Goal: Transaction & Acquisition: Purchase product/service

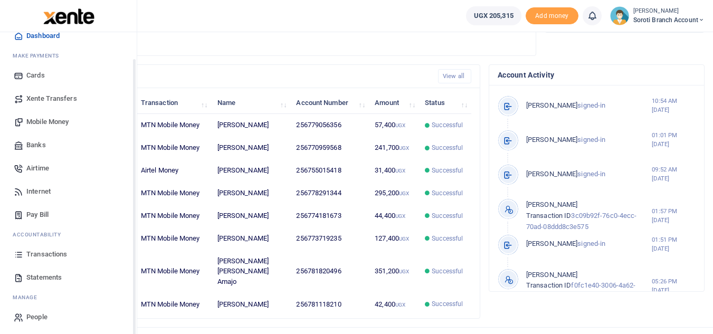
scroll to position [42, 0]
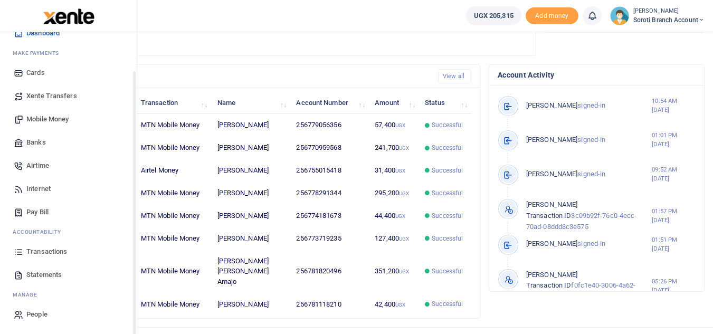
click at [44, 253] on span "Transactions" at bounding box center [46, 251] width 41 height 11
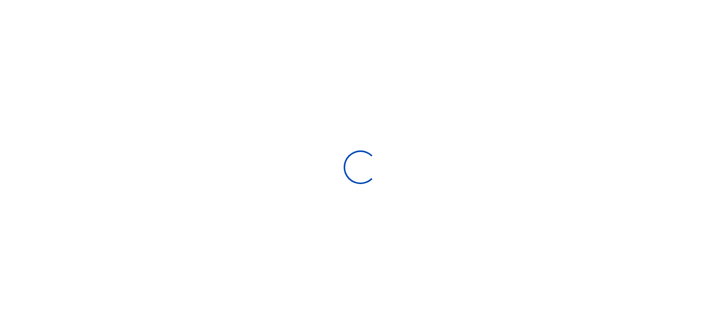
select select
type input "07/16/2025 - 08/14/2025"
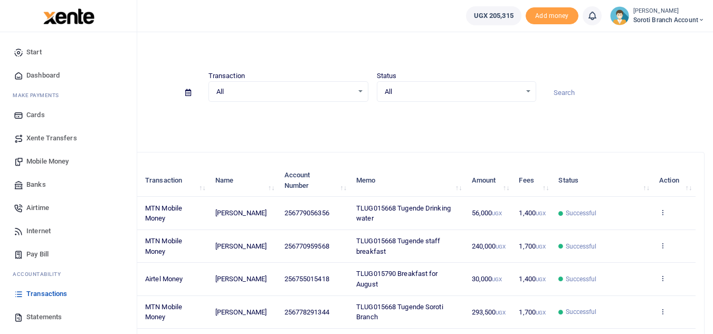
click at [46, 319] on span "Statements" at bounding box center [43, 317] width 35 height 11
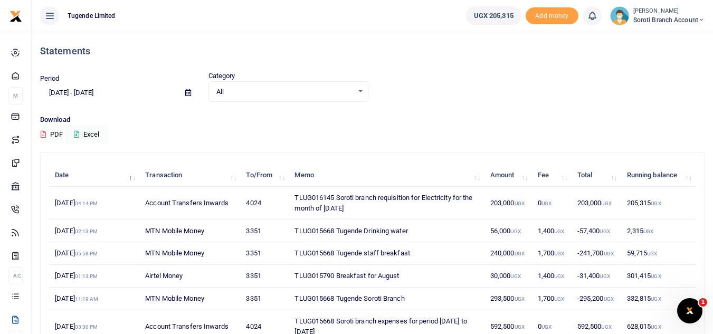
click at [690, 312] on icon "Open Intercom Messenger" at bounding box center [689, 310] width 7 height 8
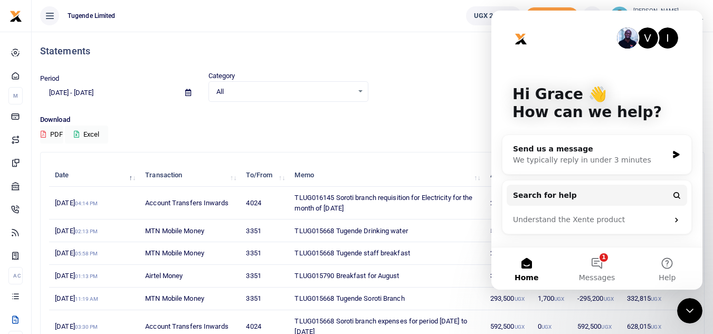
click at [461, 95] on div "Period 07/16/2025 - 08/14/2025 Category All Select an option... All Credit Debi…" at bounding box center [372, 86] width 673 height 31
click at [497, 111] on div "V I Hi Grace 👋 How can we help? Send us a message We typically reply in under 3…" at bounding box center [596, 129] width 211 height 236
click at [455, 111] on div "Period 07/16/2025 - 08/14/2025 Category All Select an option... All Credit Debi…" at bounding box center [372, 93] width 673 height 44
click at [390, 114] on div "Period 07/16/2025 - 08/14/2025 Category All Select an option... All Credit Debi…" at bounding box center [372, 93] width 673 height 44
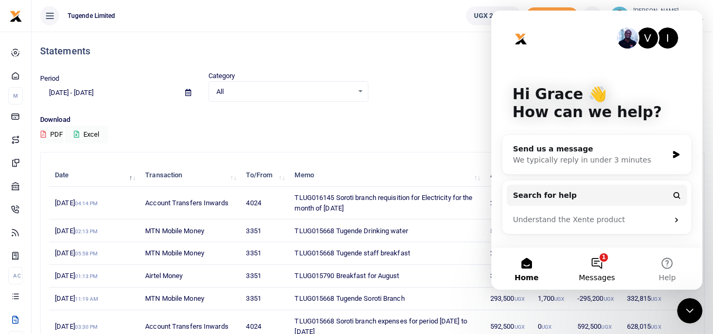
click at [606, 263] on button "1 Messages" at bounding box center [596, 268] width 70 height 42
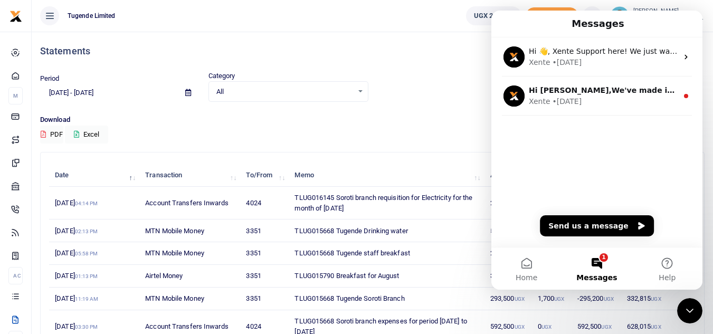
click at [462, 118] on p "Download" at bounding box center [372, 119] width 664 height 11
click at [522, 264] on button "Home" at bounding box center [526, 268] width 70 height 42
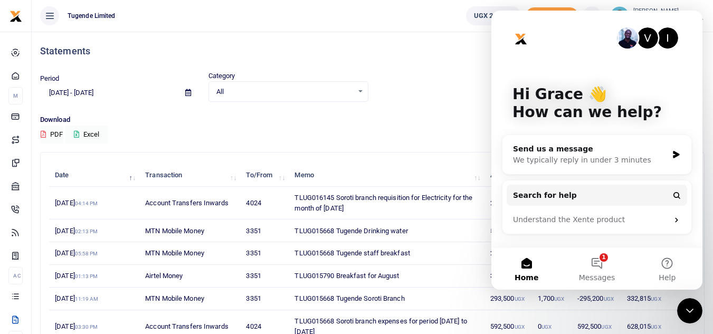
click at [403, 96] on div "Period 07/16/2025 - 08/14/2025 Category All Select an option... All Credit Debi…" at bounding box center [372, 86] width 673 height 31
click at [409, 75] on div "Period 07/16/2025 - 08/14/2025 Category All Select an option... All Credit Debi…" at bounding box center [372, 86] width 673 height 31
click at [691, 305] on icon "Close Intercom Messenger" at bounding box center [689, 310] width 13 height 13
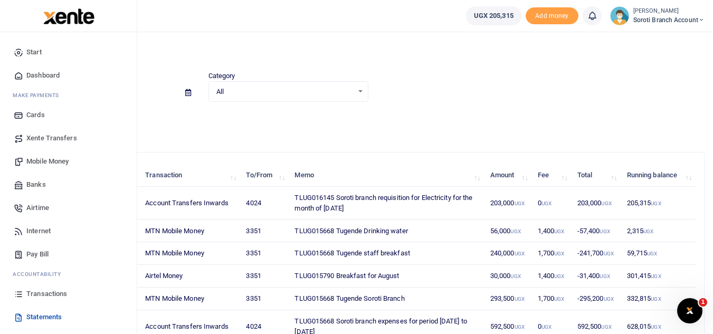
click at [36, 255] on span "Pay Bill" at bounding box center [37, 254] width 22 height 11
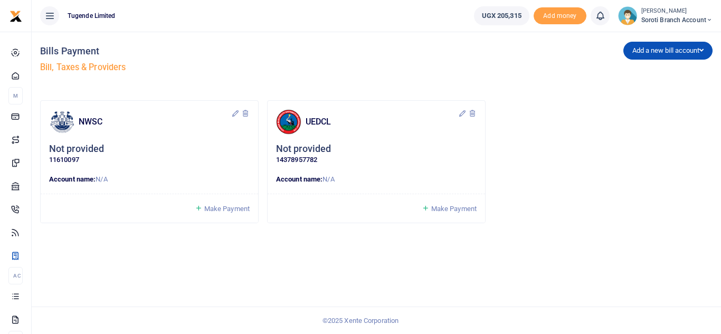
click at [452, 206] on span "Make Payment" at bounding box center [453, 209] width 45 height 8
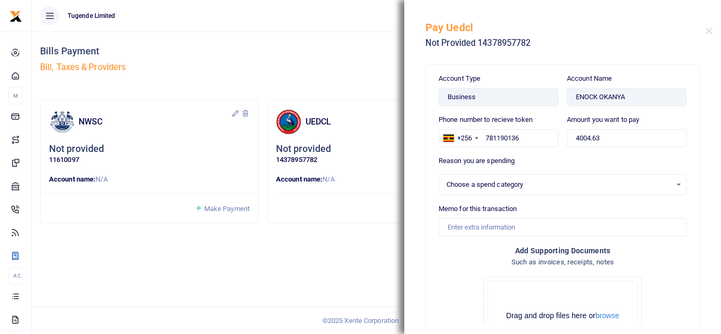
select select
click at [599, 140] on input "4004.63" at bounding box center [627, 138] width 120 height 18
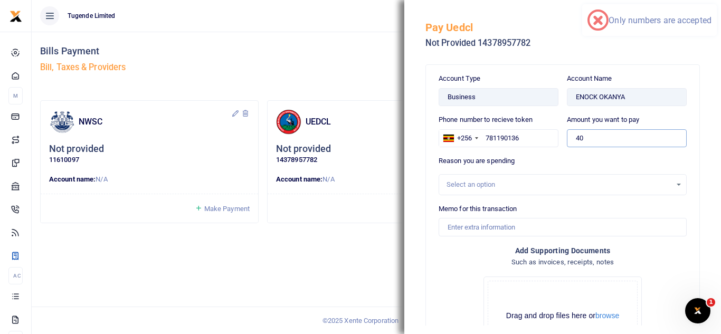
type input "4"
type input "195,000"
click at [588, 185] on div "Select an option" at bounding box center [558, 184] width 225 height 11
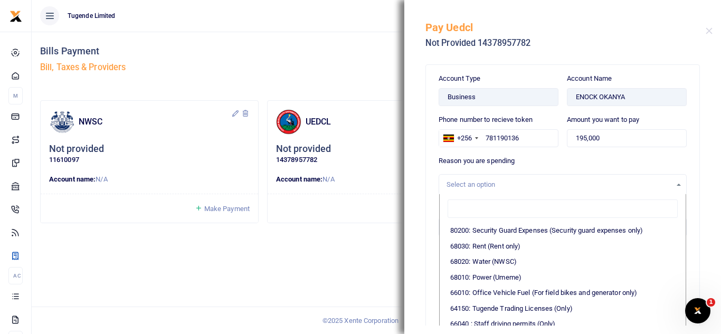
scroll to position [209, 0]
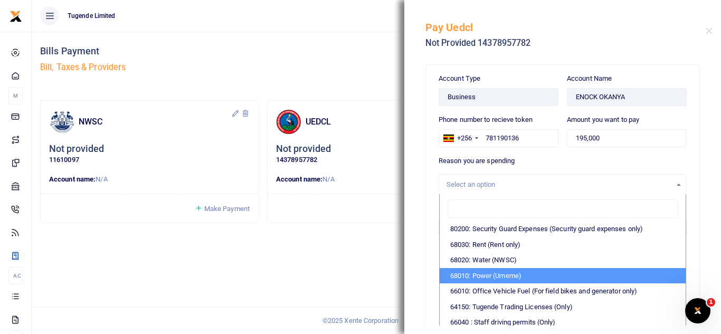
click at [503, 284] on li "68010: Power (Umeme)" at bounding box center [562, 276] width 246 height 16
select select "39"
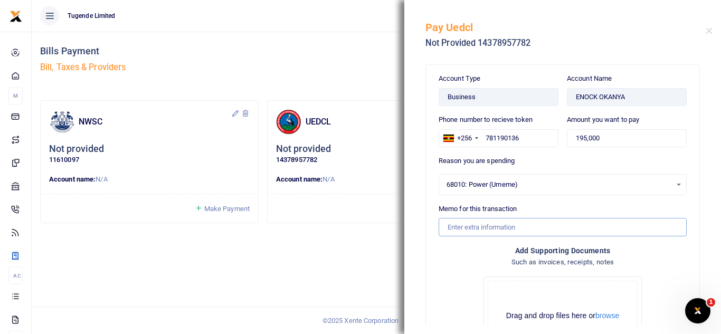
click at [530, 228] on input "Memo for this transaction" at bounding box center [562, 227] width 248 height 18
paste input "TLUG-016145"
click at [466, 227] on input "TLUG-016145" at bounding box center [562, 227] width 248 height 18
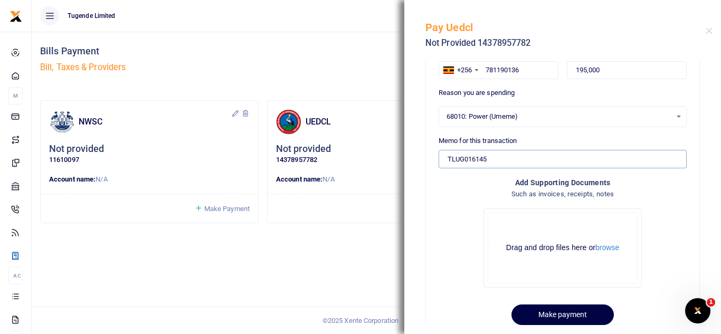
scroll to position [93, 0]
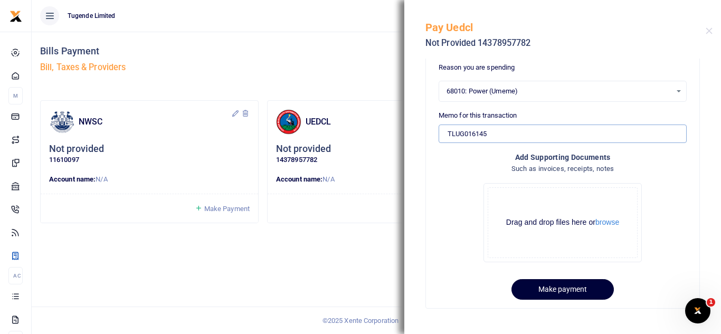
type input "TLUG016145"
click at [548, 289] on button "Make payment" at bounding box center [562, 289] width 102 height 21
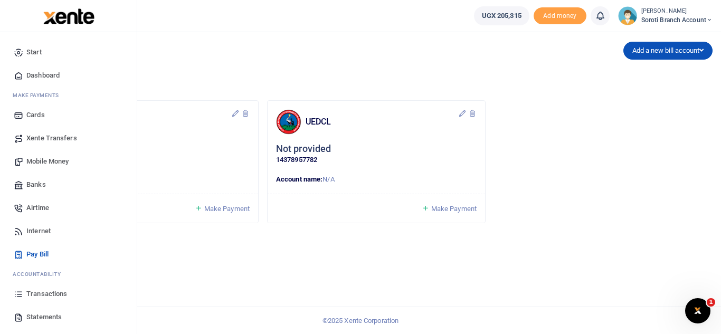
click at [46, 297] on span "Transactions" at bounding box center [46, 294] width 41 height 11
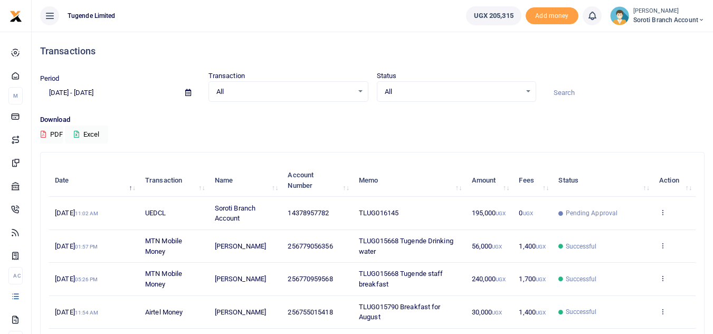
click at [72, 217] on td "[DATE] 11:02 AM" at bounding box center [94, 213] width 90 height 33
click at [72, 216] on span "[DATE] 11:02 AM" at bounding box center [76, 213] width 43 height 8
click at [86, 217] on td "14th Aug 2025 11:02 AM" at bounding box center [94, 213] width 90 height 33
click at [665, 212] on icon at bounding box center [662, 211] width 7 height 7
click at [658, 213] on td "View details" at bounding box center [674, 213] width 42 height 33
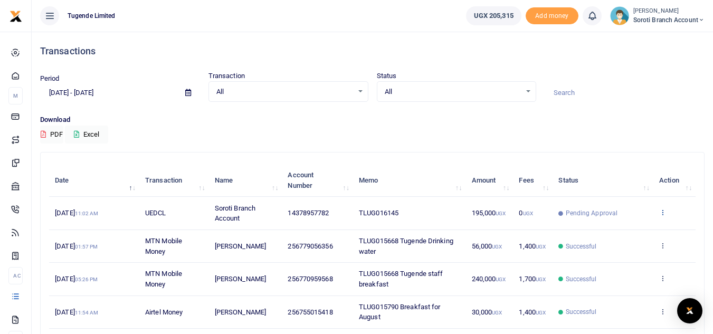
click at [659, 213] on icon at bounding box center [662, 211] width 7 height 7
click at [643, 229] on link "View details" at bounding box center [623, 230] width 83 height 15
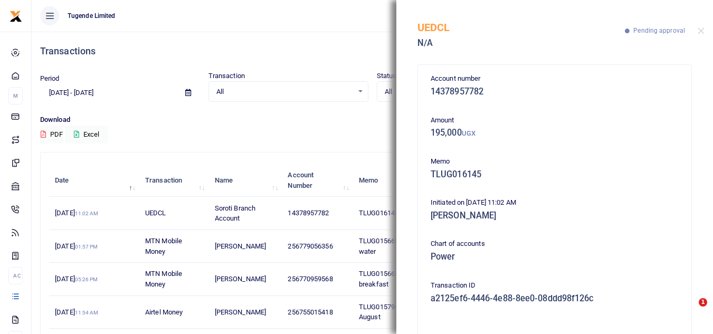
click at [373, 161] on div "Date Transaction Name Account Number Memo Amount Fees Status Action 14th Aug 20…" at bounding box center [372, 333] width 646 height 345
click at [378, 131] on div "Download PDF Excel" at bounding box center [372, 128] width 664 height 29
click at [699, 31] on button "Close" at bounding box center [700, 30] width 7 height 7
